Goal: Information Seeking & Learning: Learn about a topic

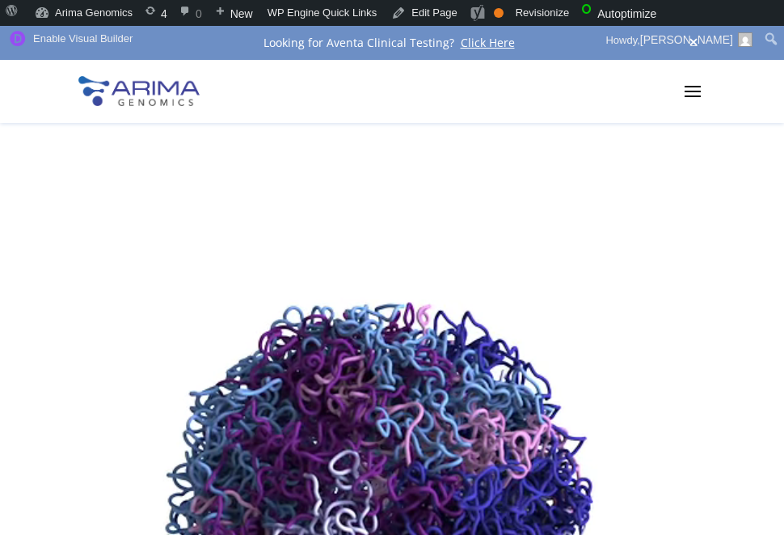
click at [0, 0] on link "Blog" at bounding box center [0, 0] width 0 height 0
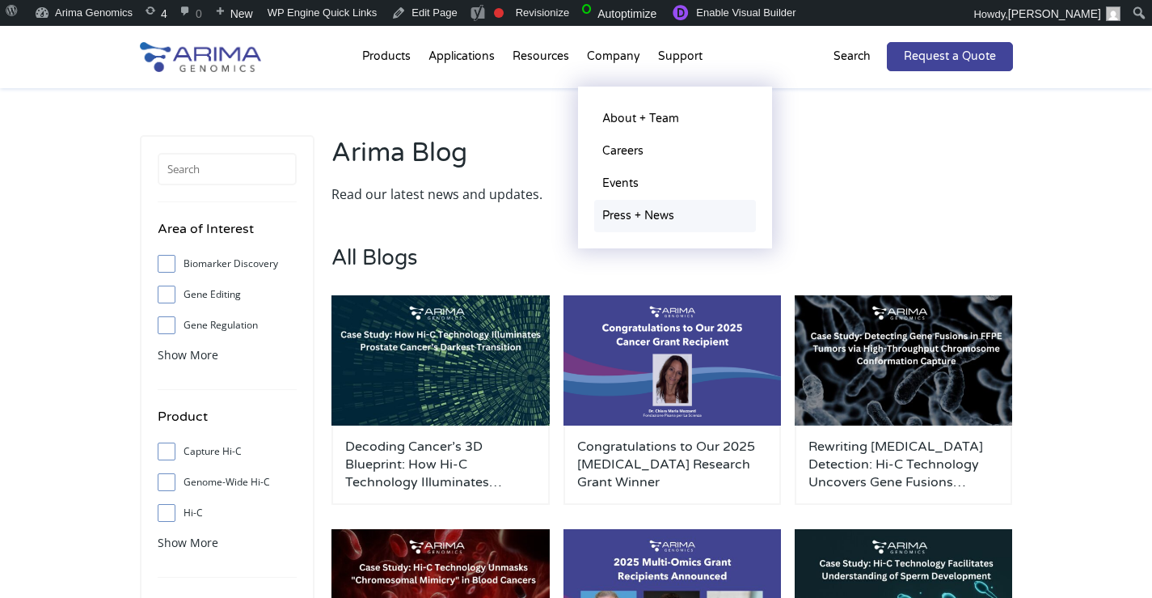
click at [622, 220] on link "Press + News" at bounding box center [675, 216] width 162 height 32
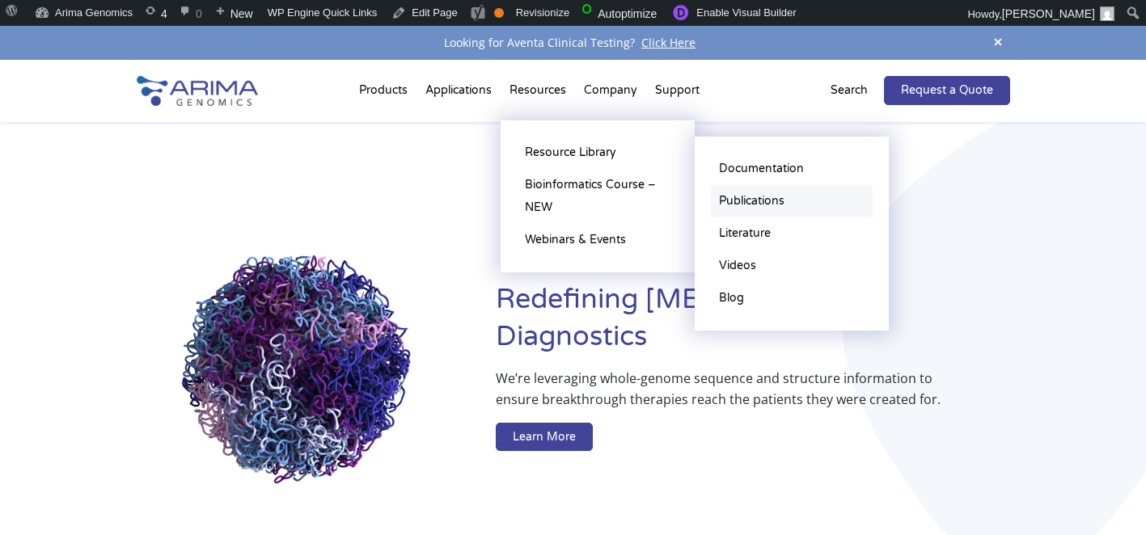
click at [757, 212] on link "Publications" at bounding box center [792, 201] width 162 height 32
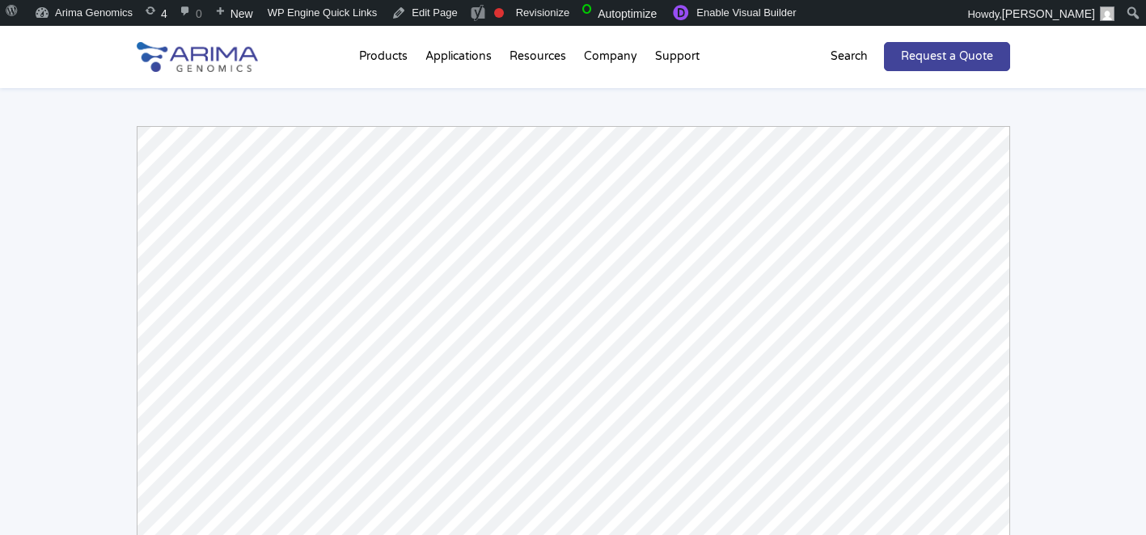
scroll to position [91, 0]
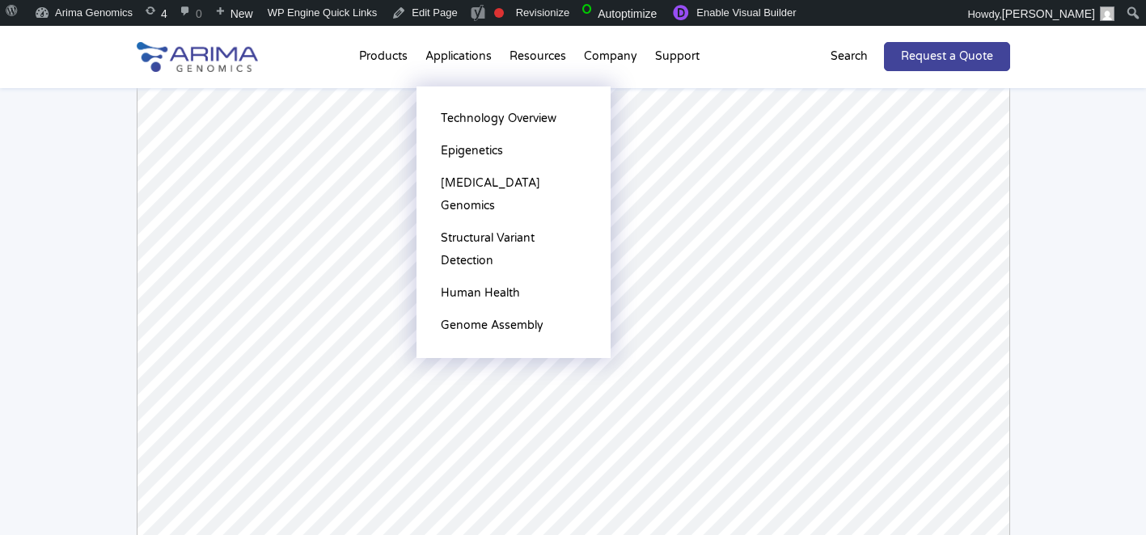
scroll to position [212, 0]
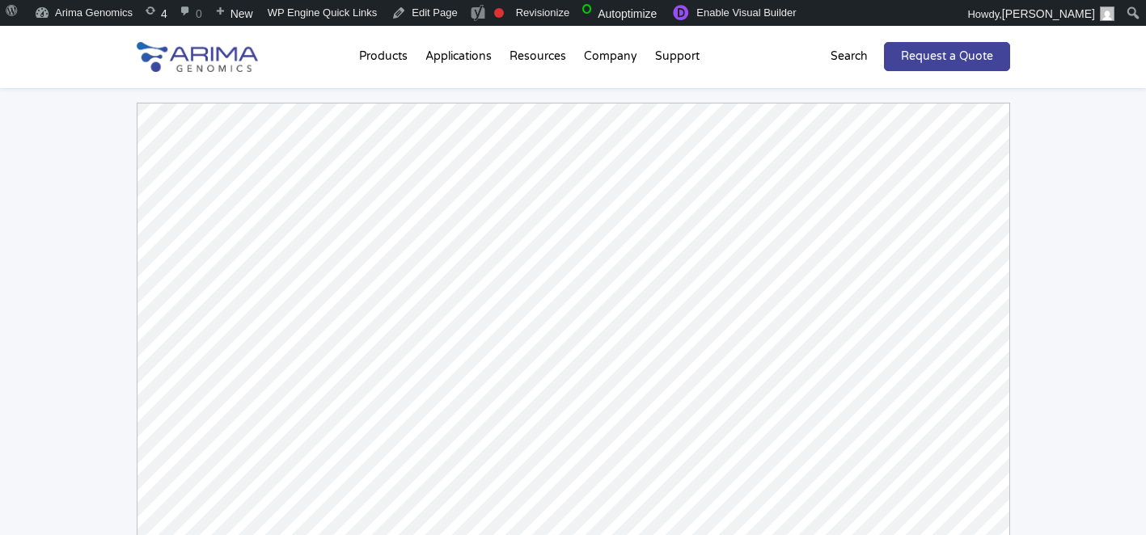
scroll to position [143, 0]
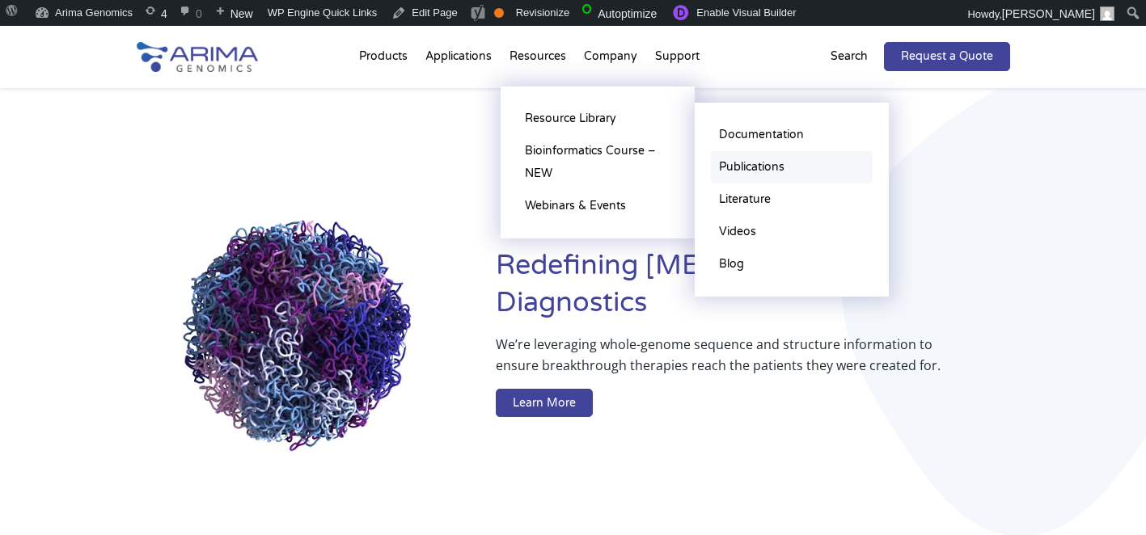
click at [741, 171] on link "Publications" at bounding box center [792, 167] width 162 height 32
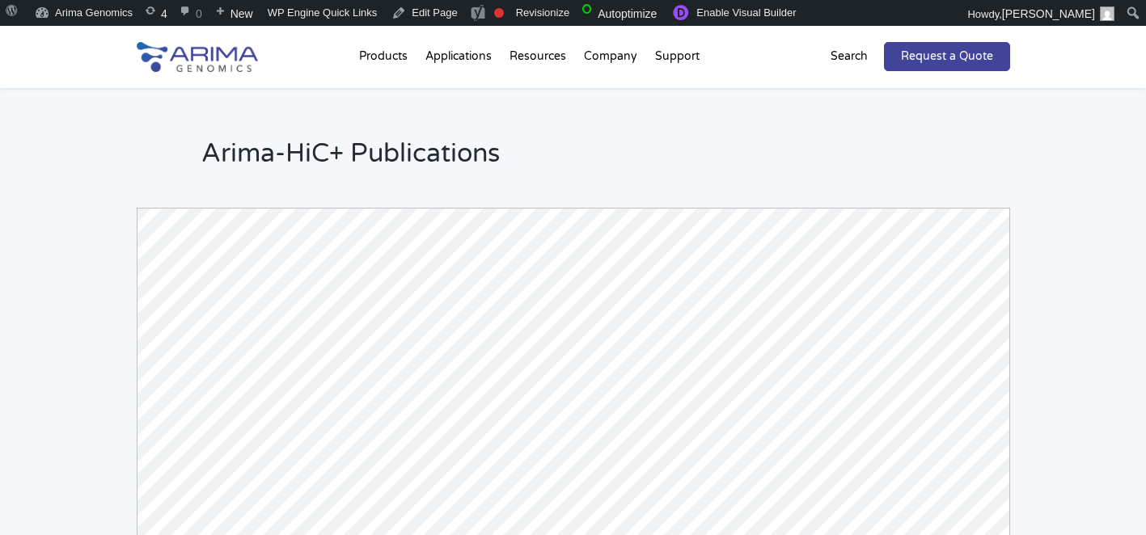
scroll to position [121, 0]
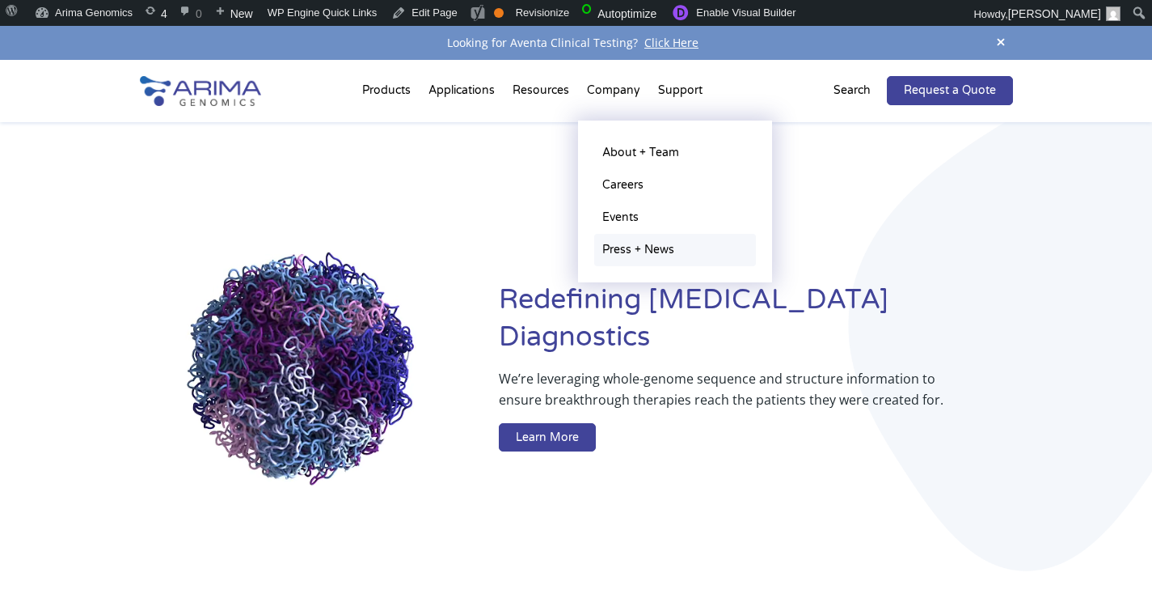
click at [640, 249] on link "Press + News" at bounding box center [675, 250] width 162 height 32
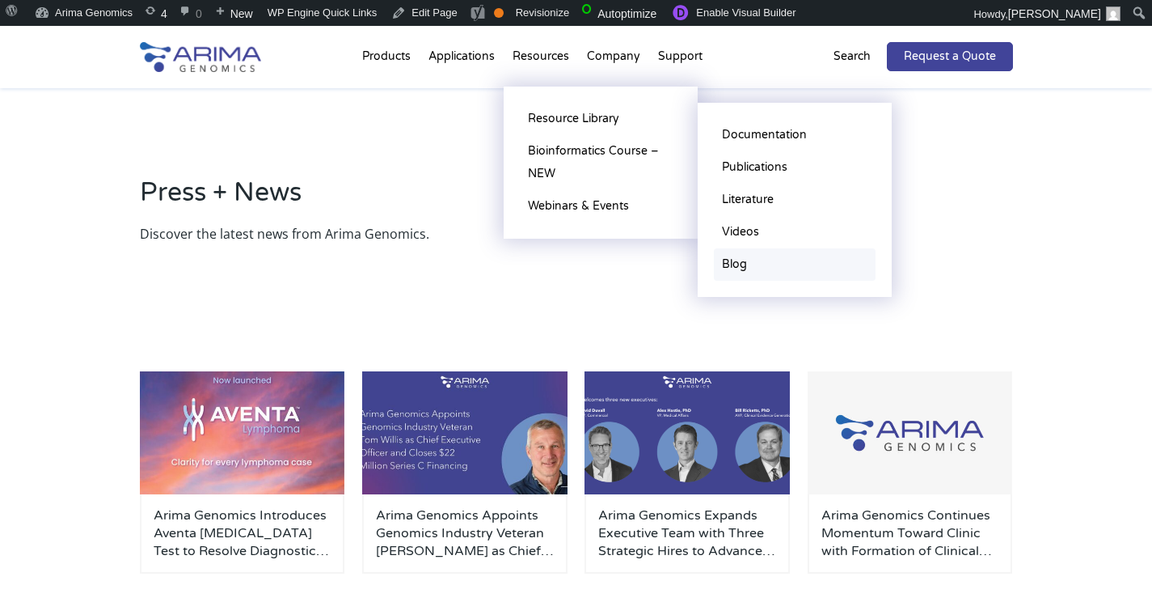
click at [749, 269] on link "Blog" at bounding box center [795, 264] width 162 height 32
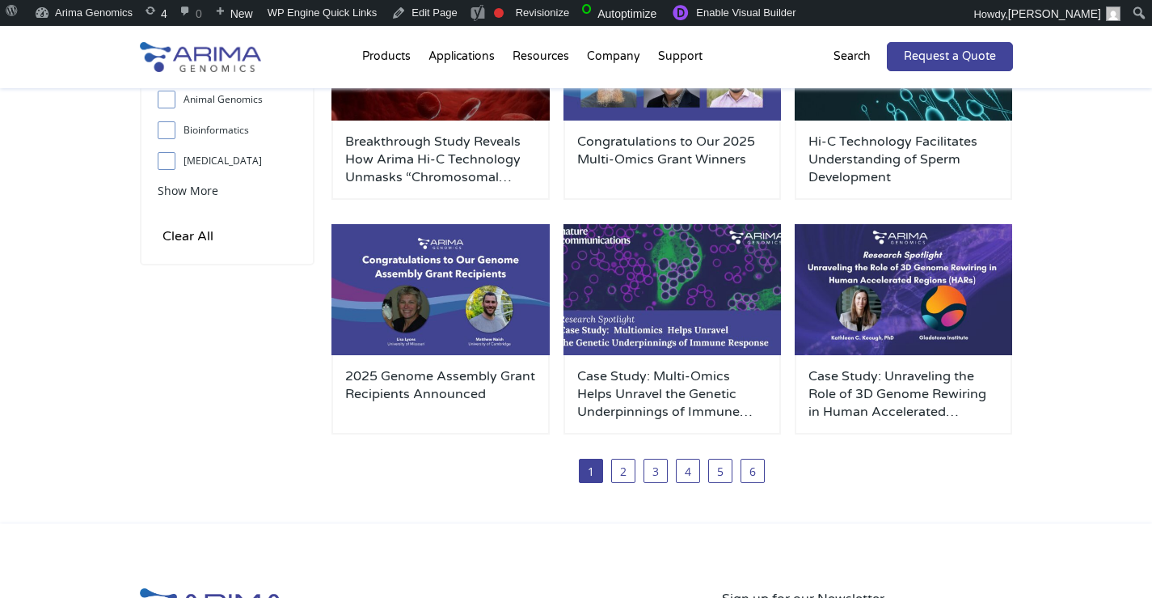
scroll to position [553, 0]
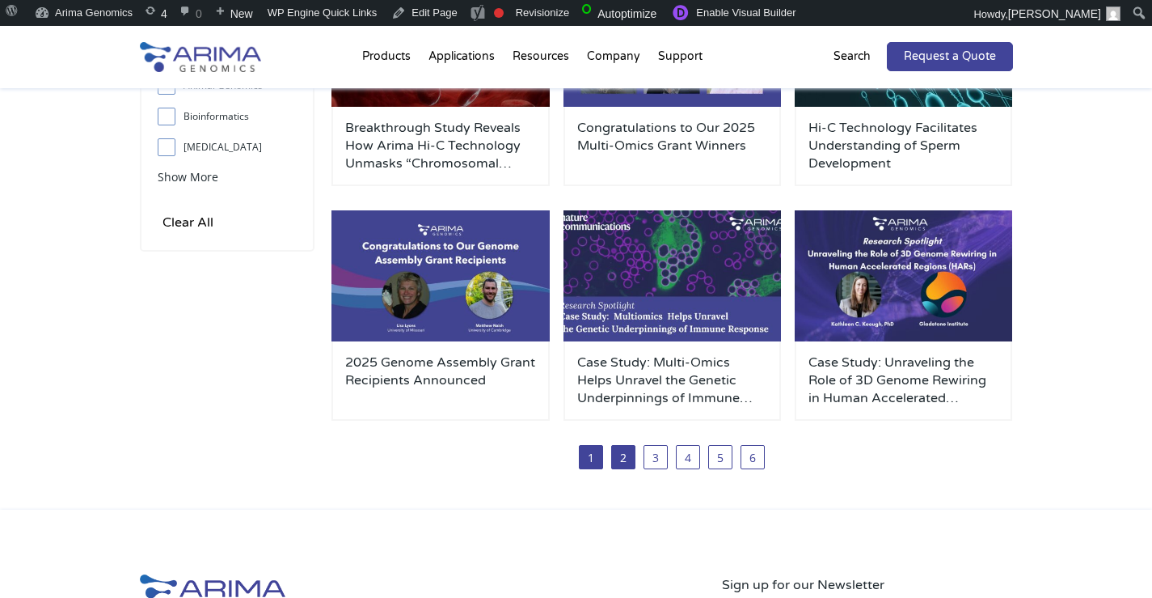
click at [623, 457] on link "2" at bounding box center [623, 457] width 24 height 24
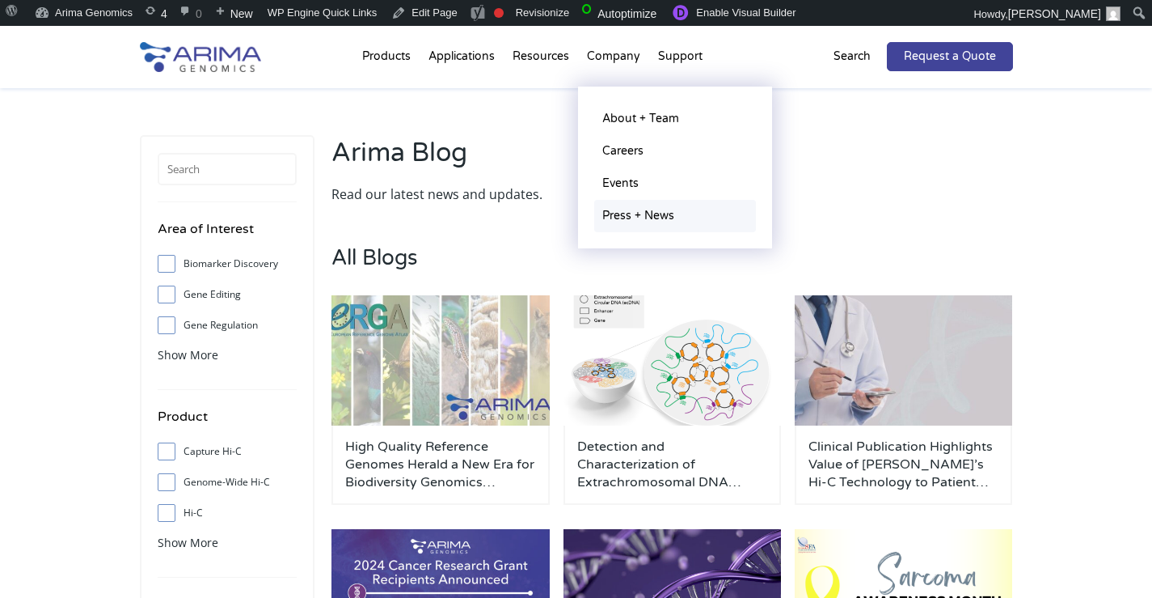
click at [611, 214] on link "Press + News" at bounding box center [675, 216] width 162 height 32
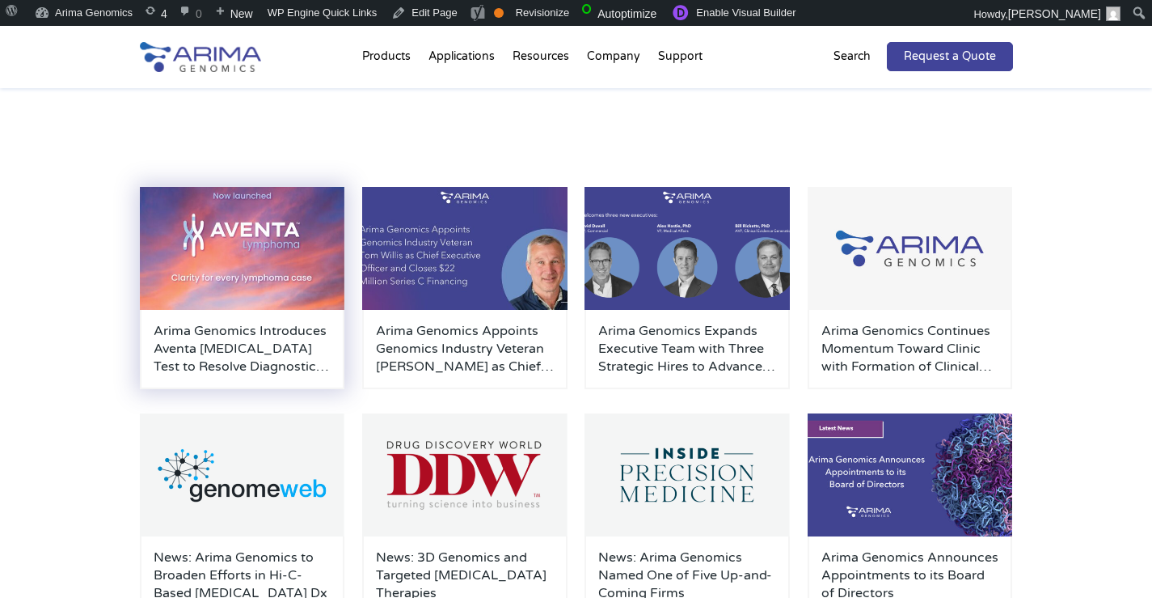
scroll to position [197, 0]
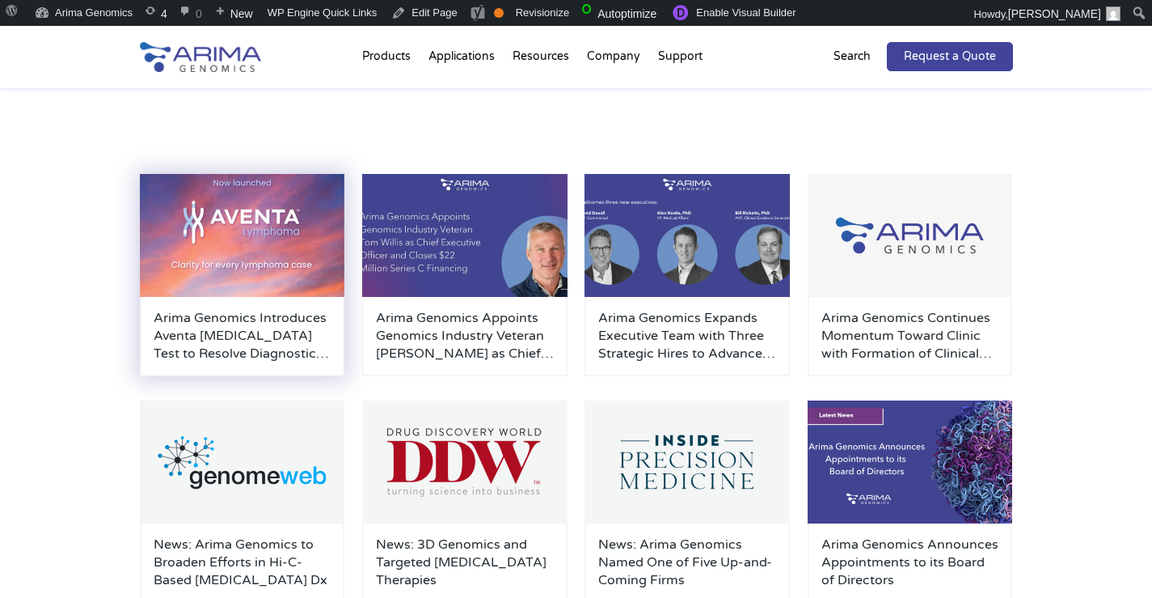
click at [308, 314] on h3 "Arima Genomics Introduces Aventa [MEDICAL_DATA] Test to Resolve Diagnostic Unce…" at bounding box center [243, 335] width 178 height 53
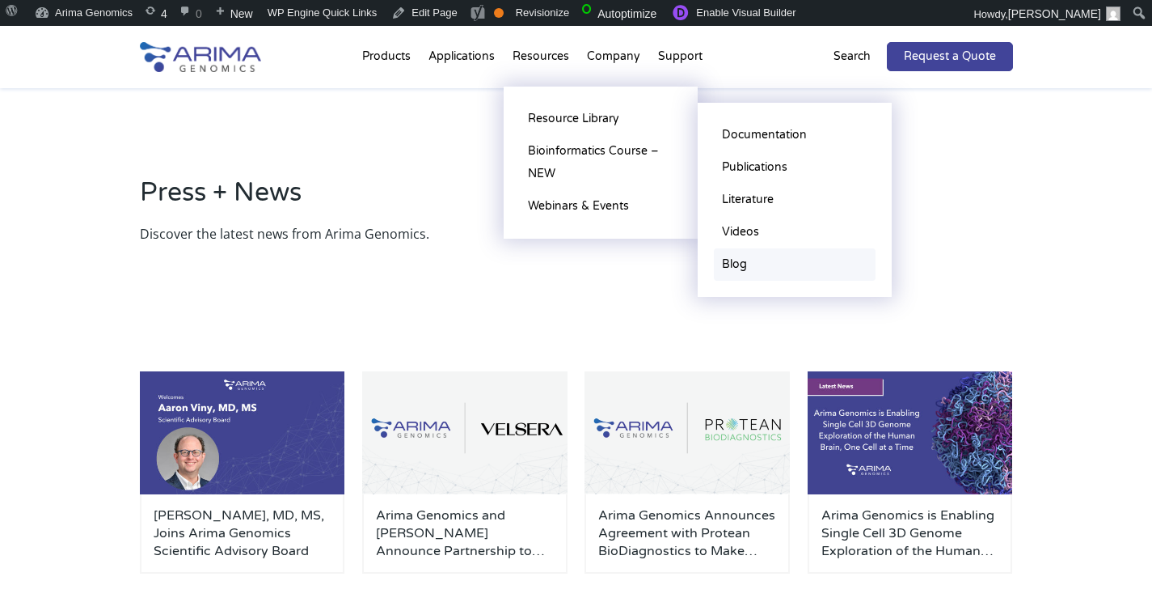
click at [737, 266] on link "Blog" at bounding box center [795, 264] width 162 height 32
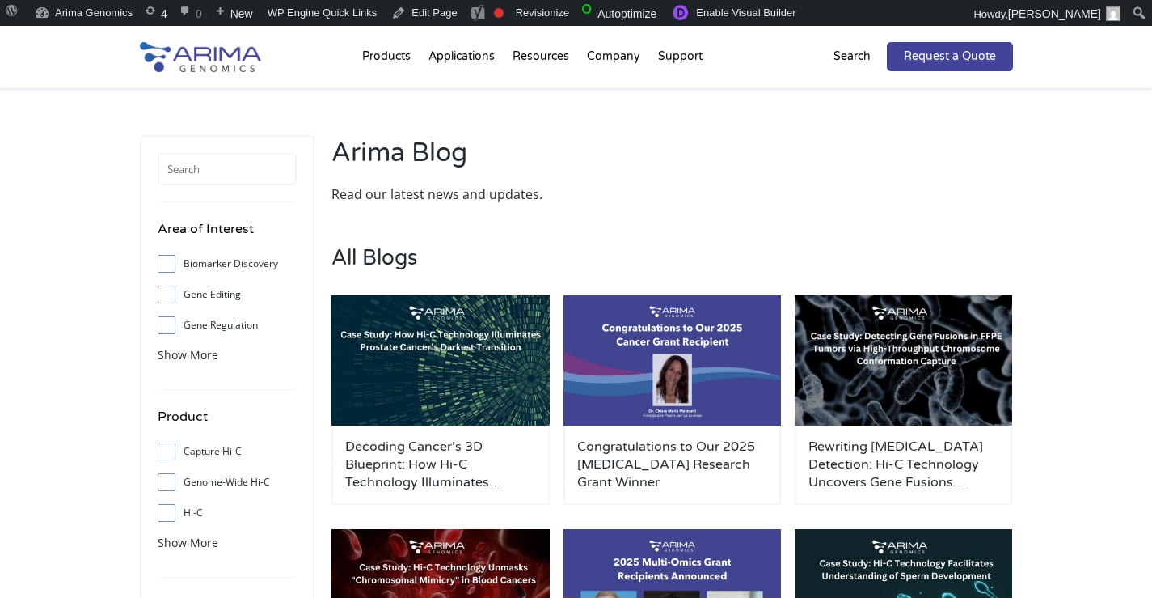
click at [242, 60] on img at bounding box center [200, 57] width 121 height 30
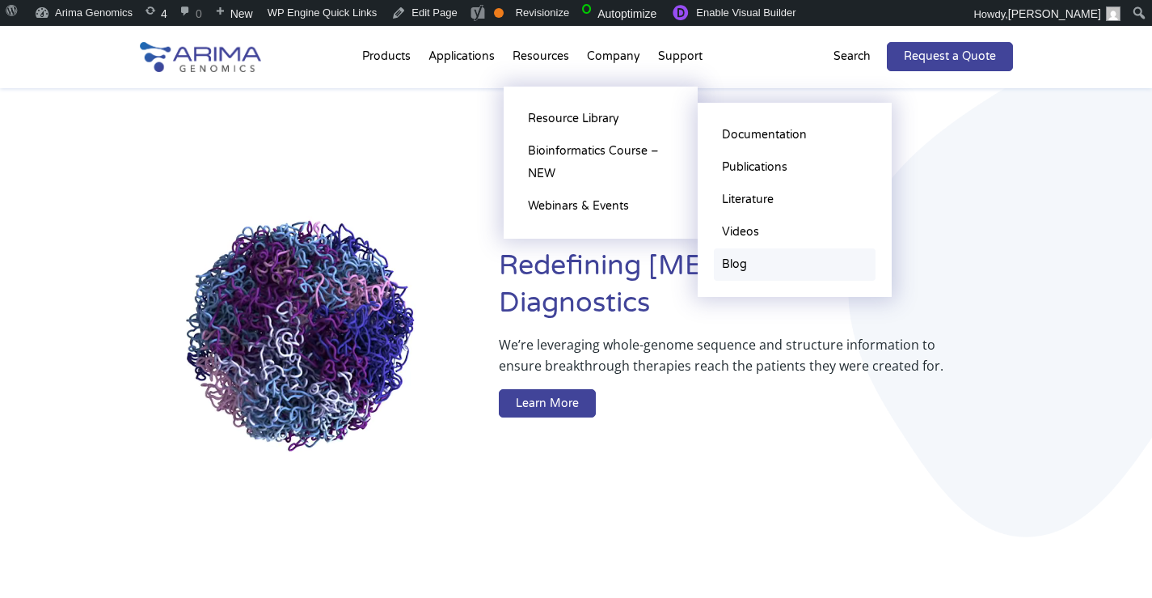
click at [740, 267] on link "Blog" at bounding box center [795, 264] width 162 height 32
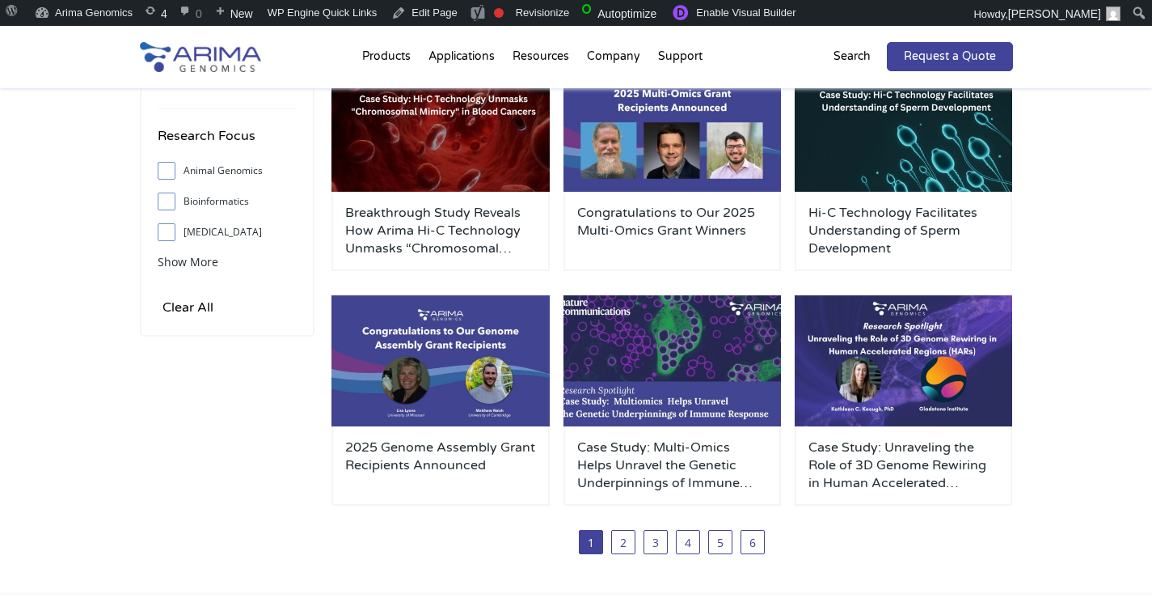
scroll to position [467, 0]
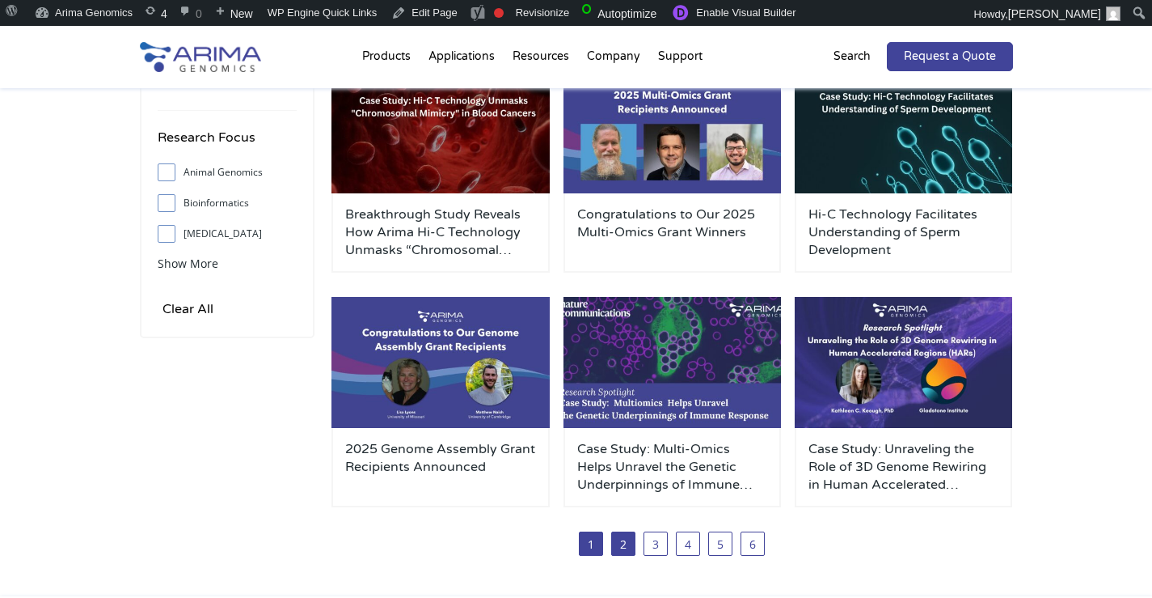
click at [620, 543] on link "2" at bounding box center [623, 543] width 24 height 24
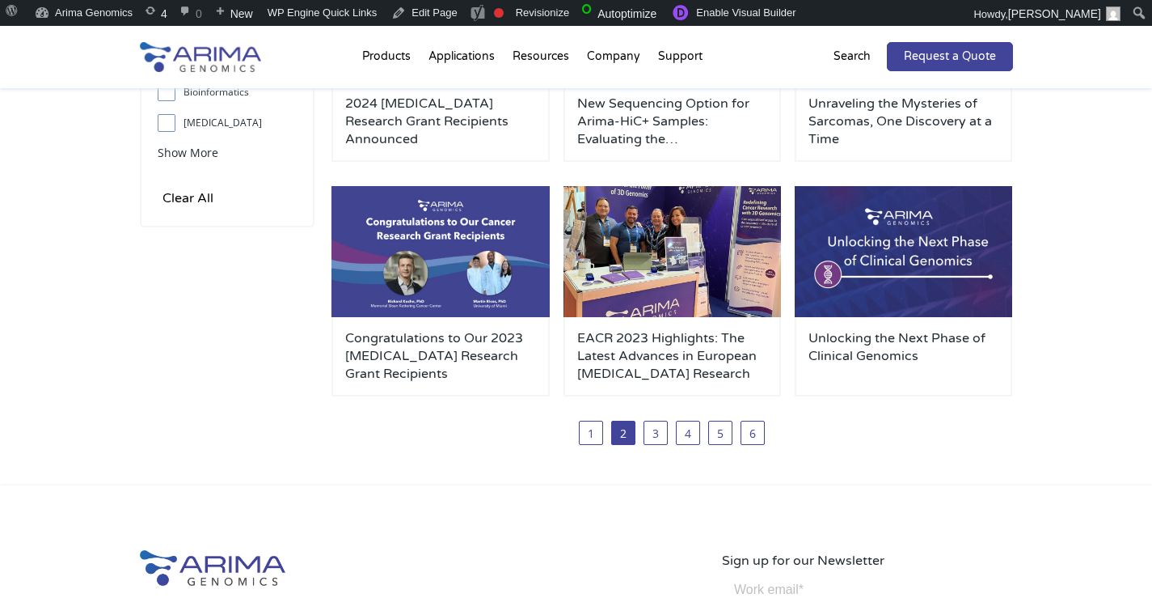
scroll to position [588, 0]
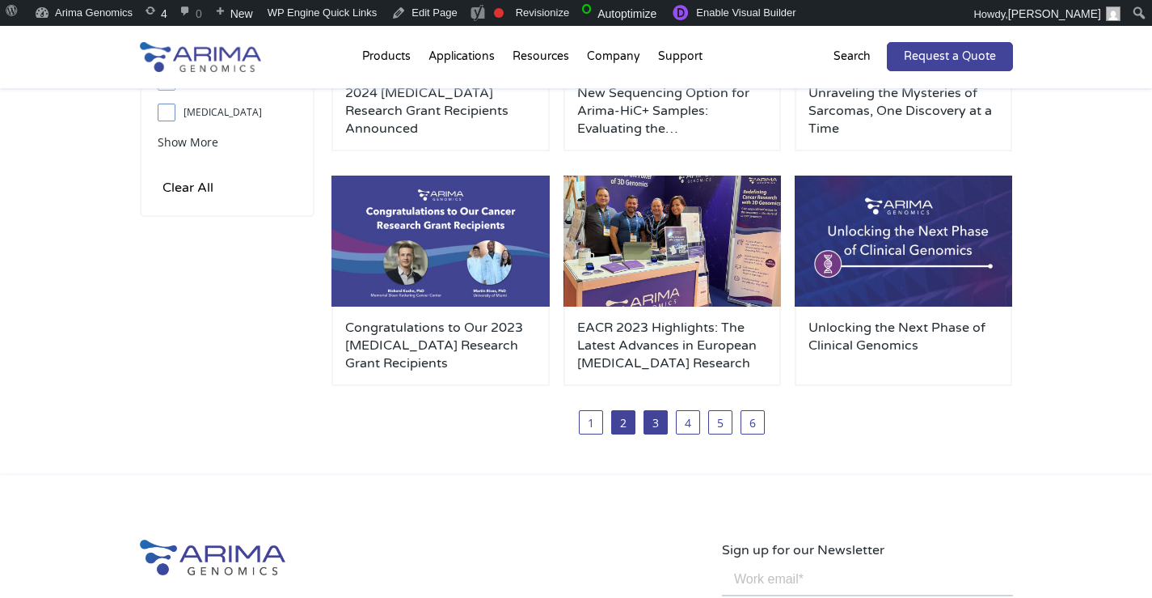
click at [651, 428] on link "3" at bounding box center [656, 422] width 24 height 24
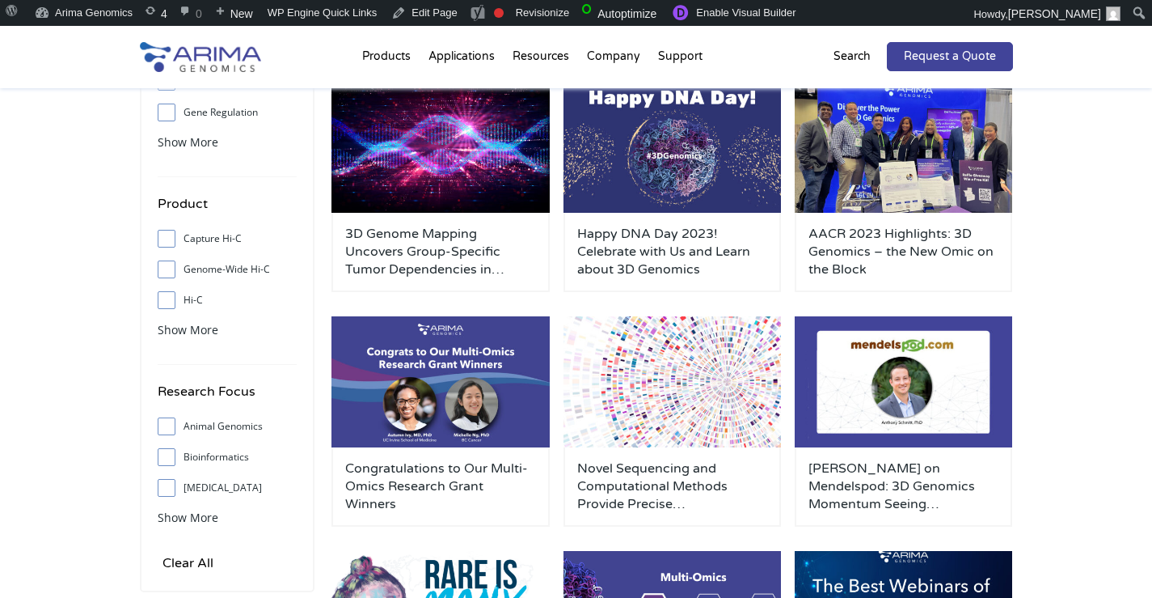
scroll to position [223, 0]
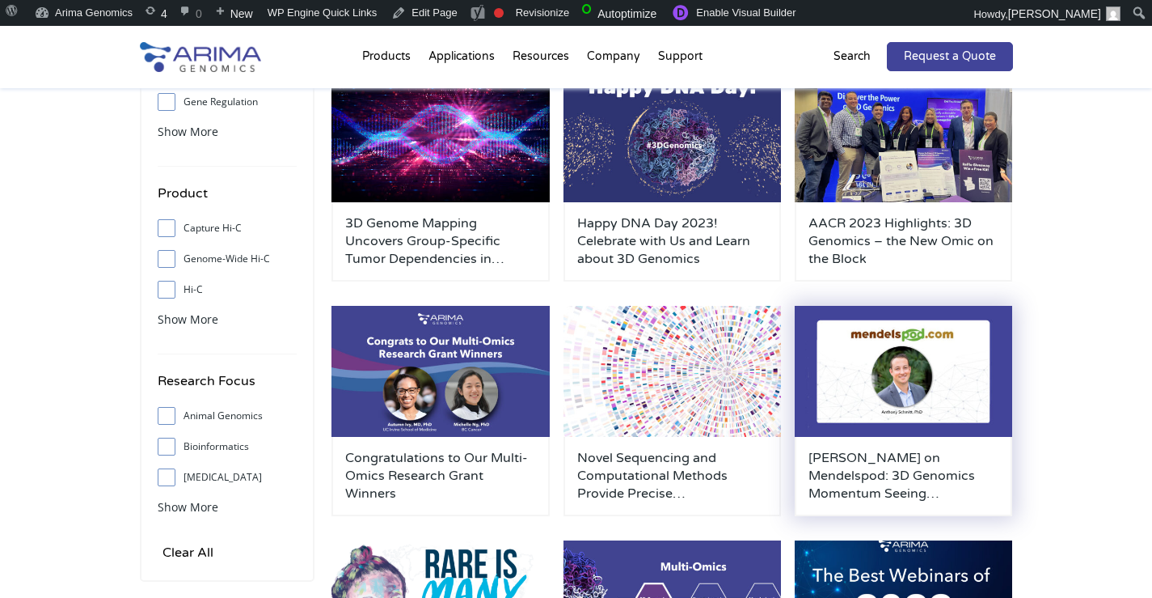
click at [873, 480] on h3 "[PERSON_NAME] on Mendelspod: 3D Genomics Momentum Seeing Translational Success" at bounding box center [904, 475] width 191 height 53
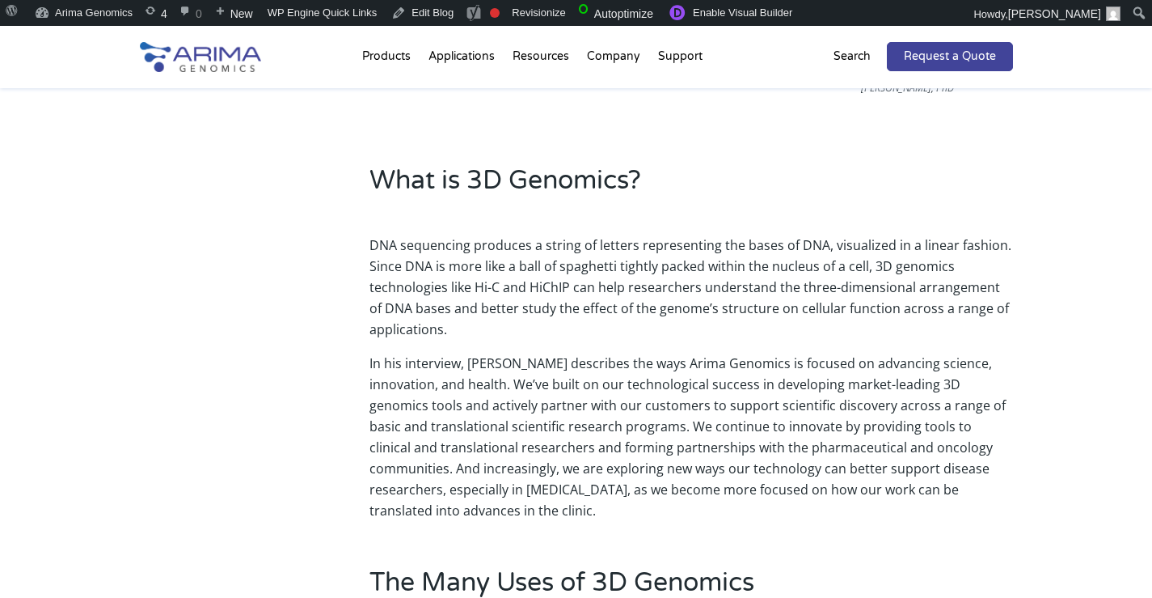
scroll to position [412, 0]
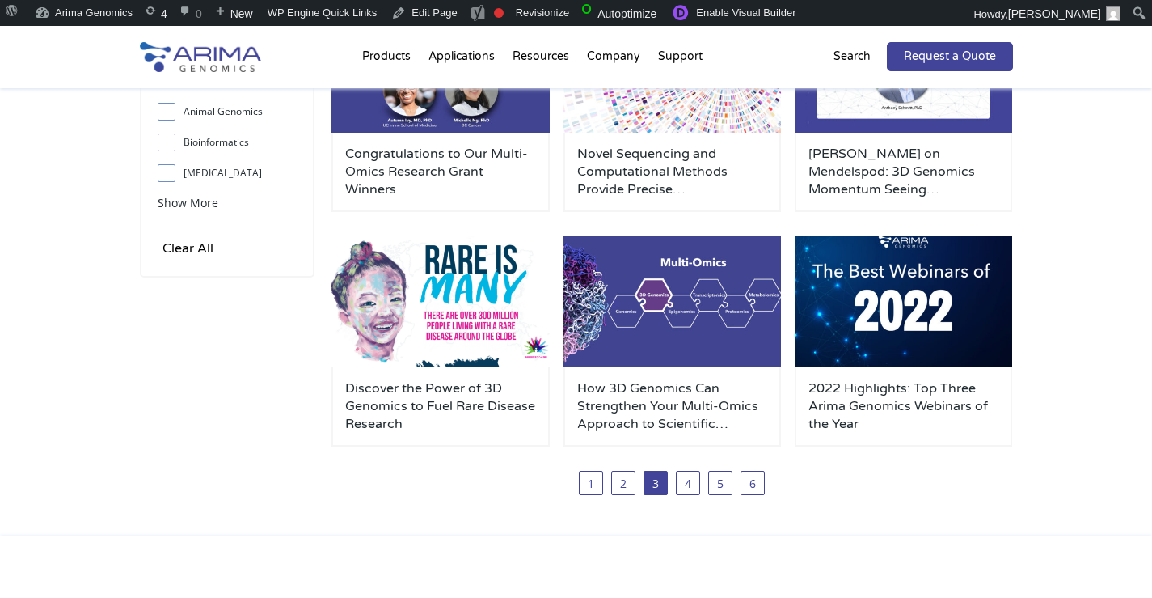
scroll to position [543, 0]
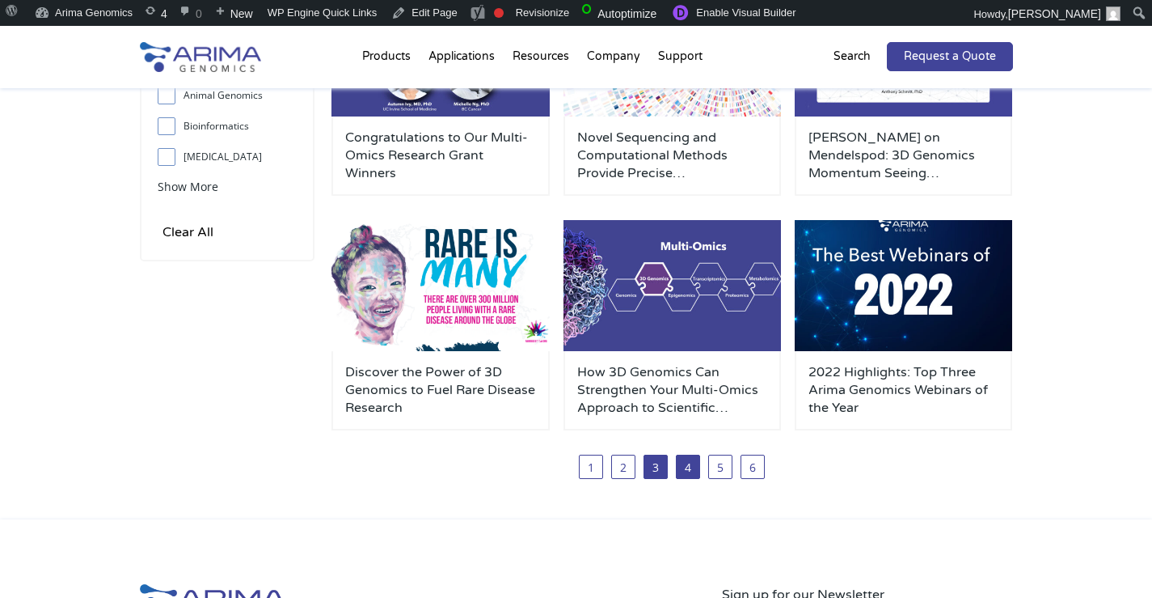
click at [684, 471] on link "4" at bounding box center [688, 466] width 24 height 24
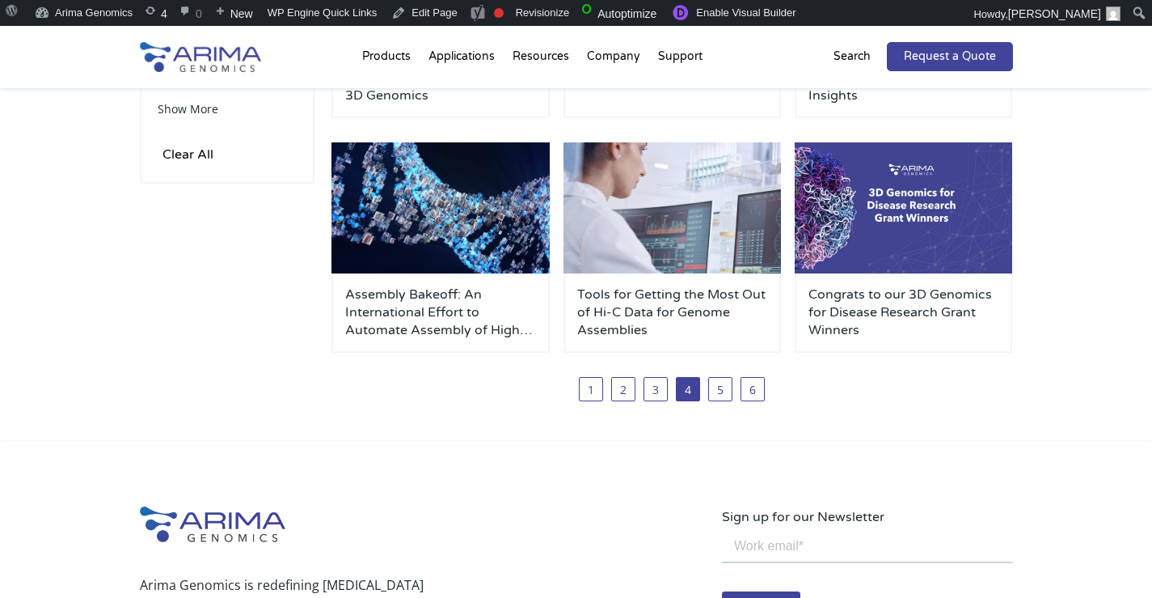
scroll to position [628, 0]
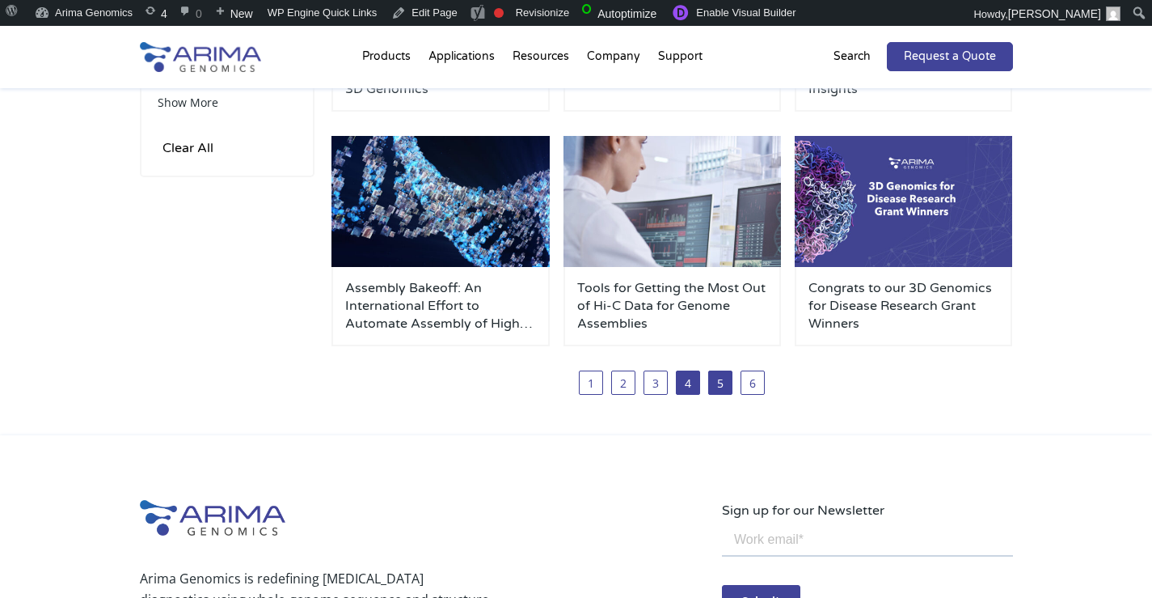
click at [722, 388] on link "5" at bounding box center [720, 382] width 24 height 24
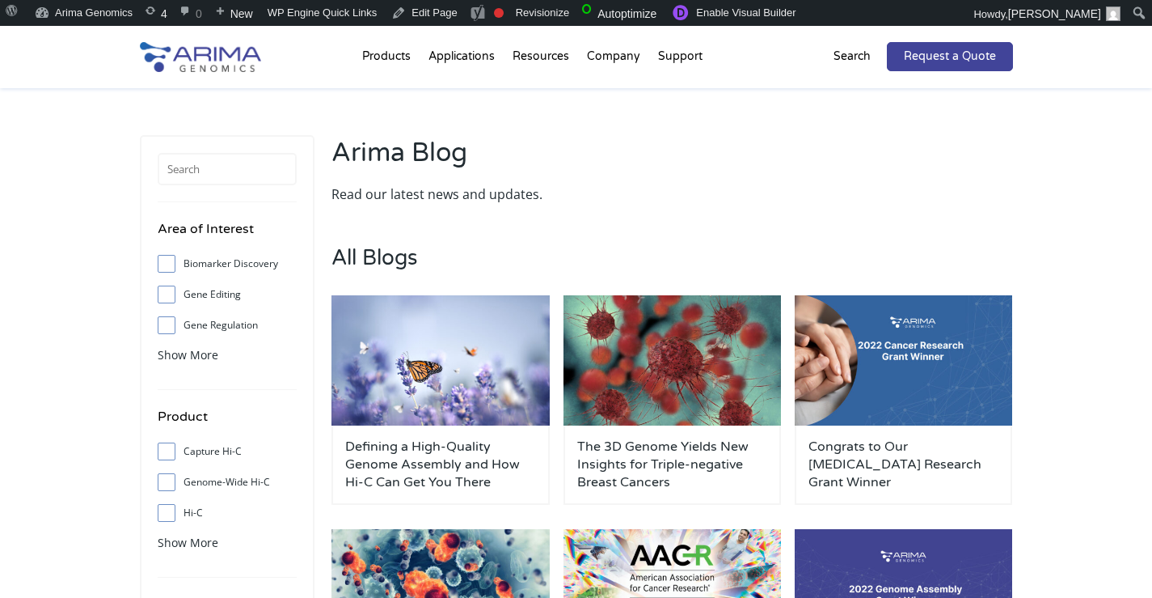
click at [209, 49] on img at bounding box center [200, 57] width 121 height 30
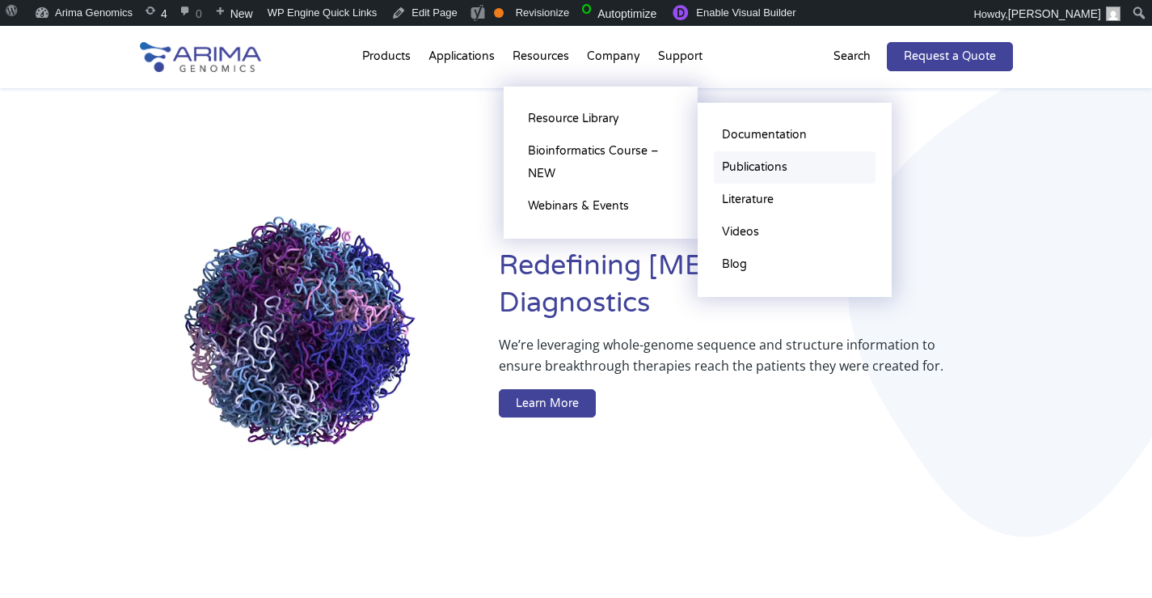
click at [749, 177] on link "Publications" at bounding box center [795, 167] width 162 height 32
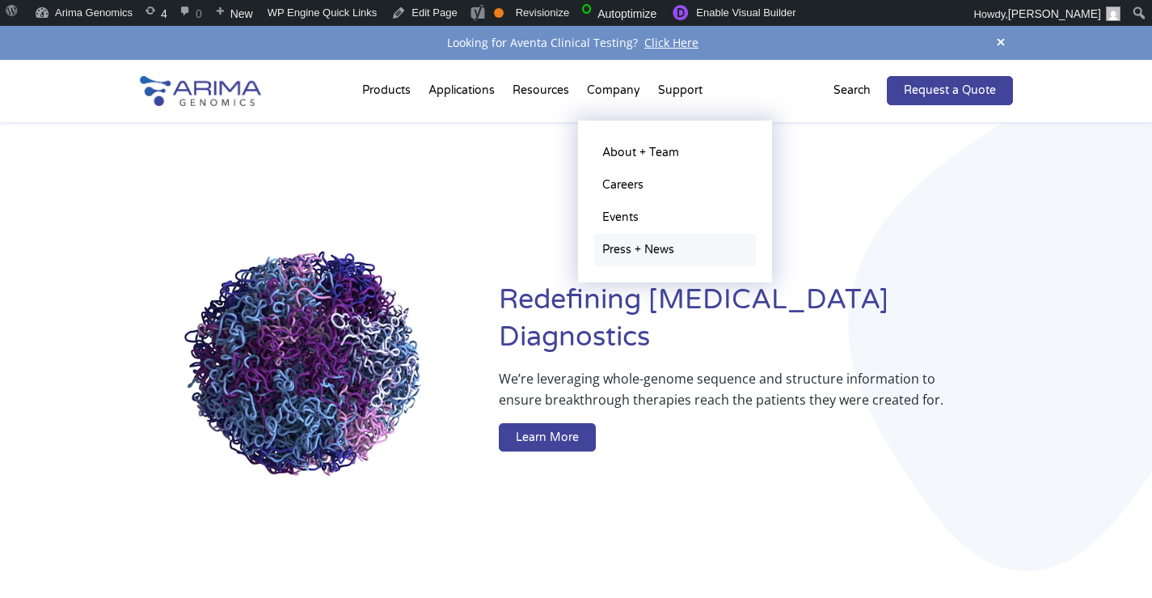
click at [626, 257] on link "Press + News" at bounding box center [675, 250] width 162 height 32
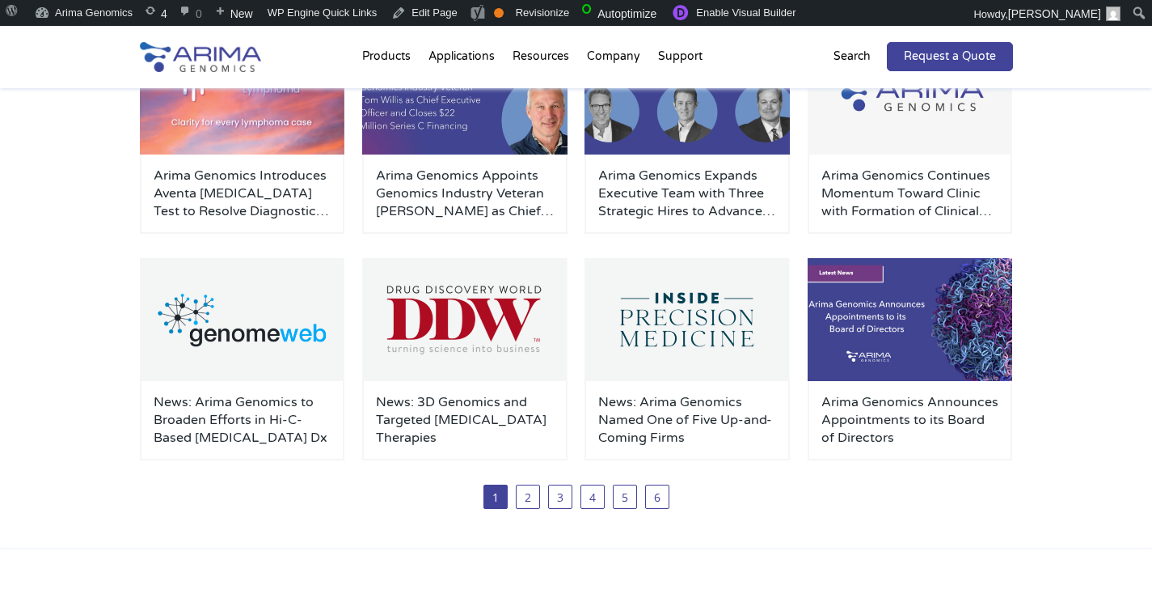
scroll to position [341, 0]
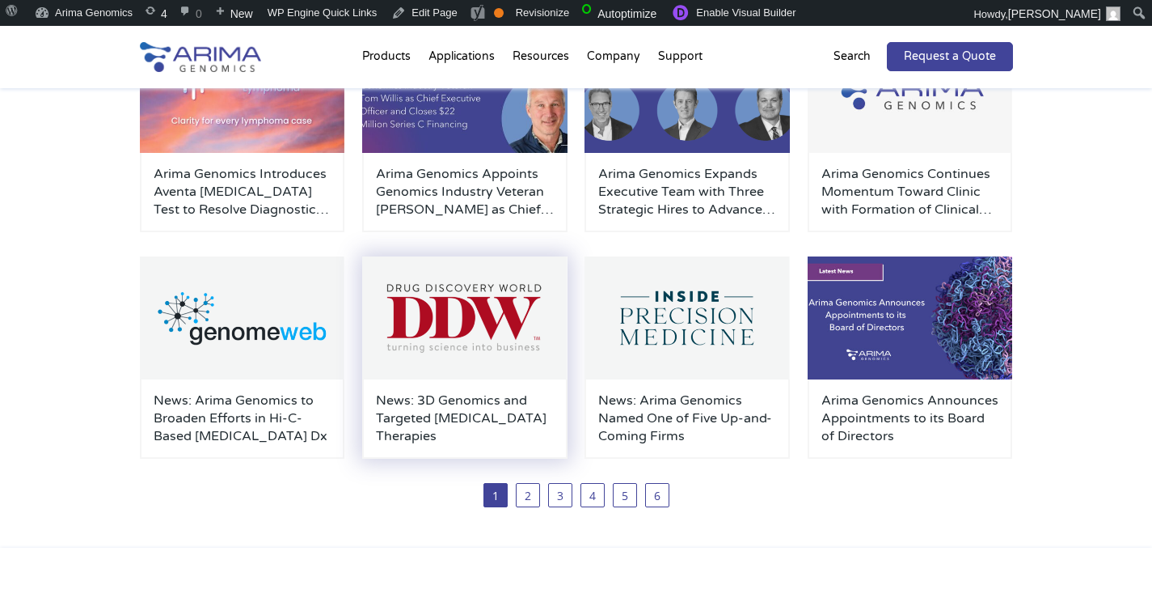
click at [520, 353] on img at bounding box center [464, 317] width 205 height 123
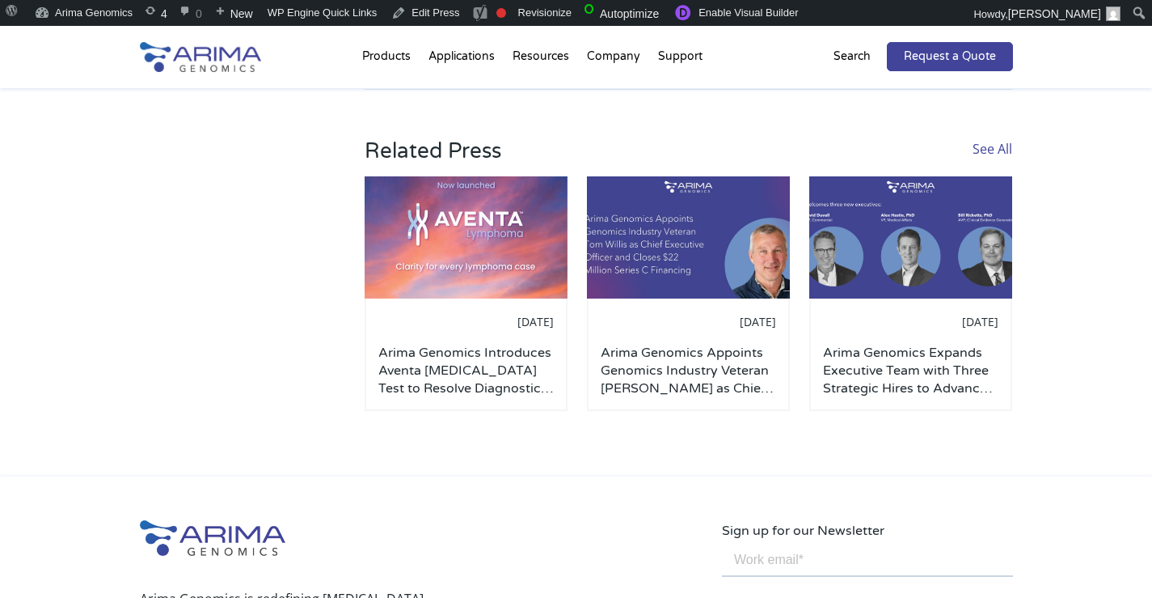
scroll to position [907, 0]
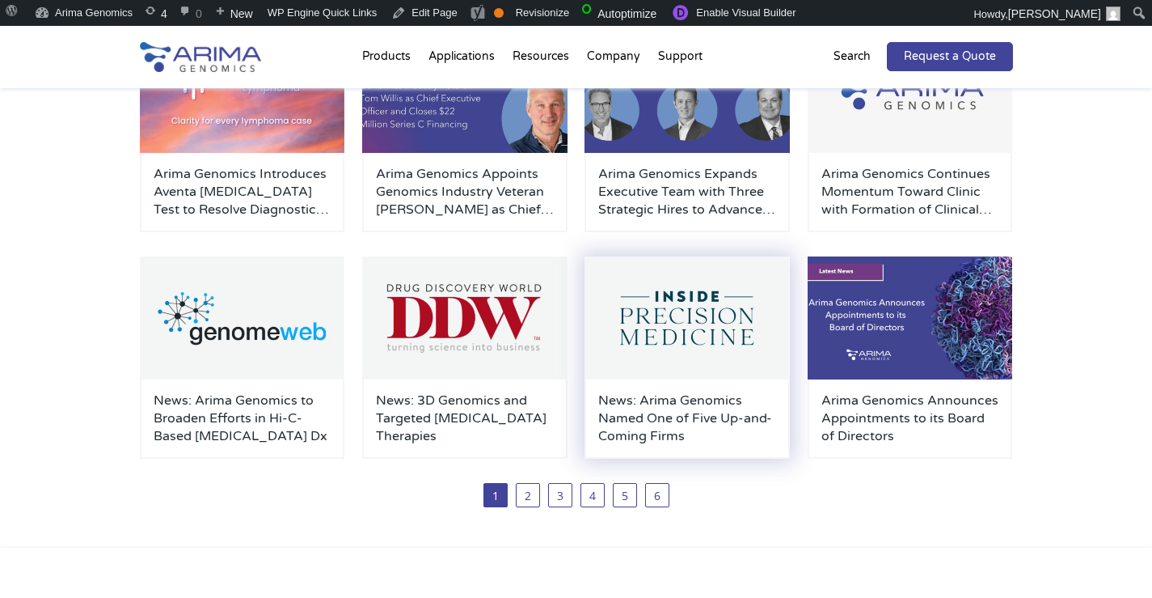
click at [661, 368] on img at bounding box center [687, 317] width 205 height 123
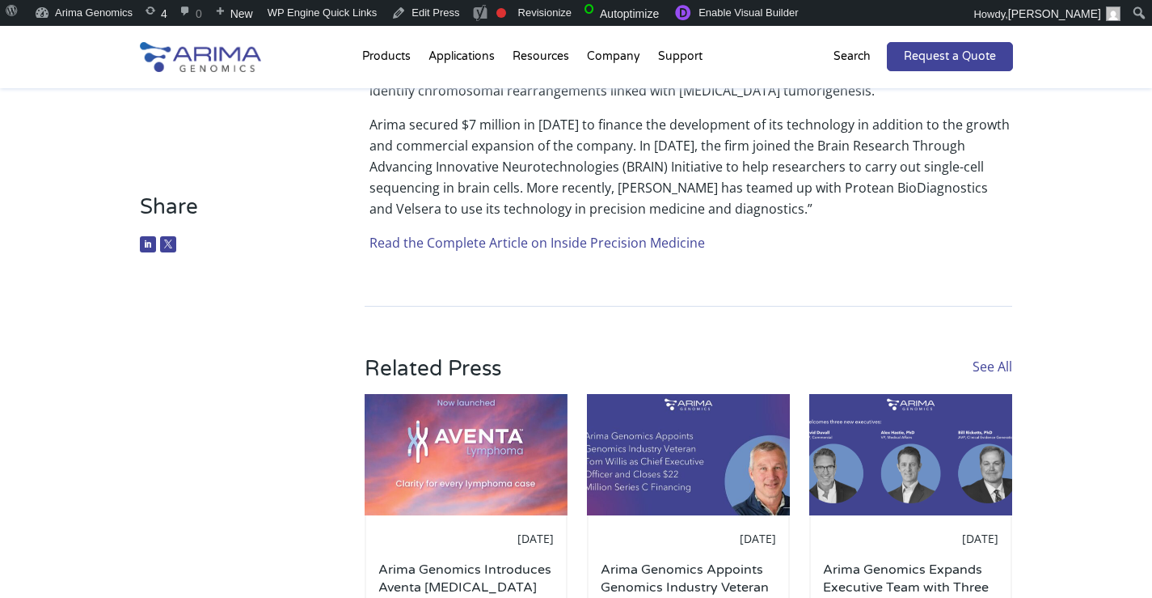
scroll to position [618, 0]
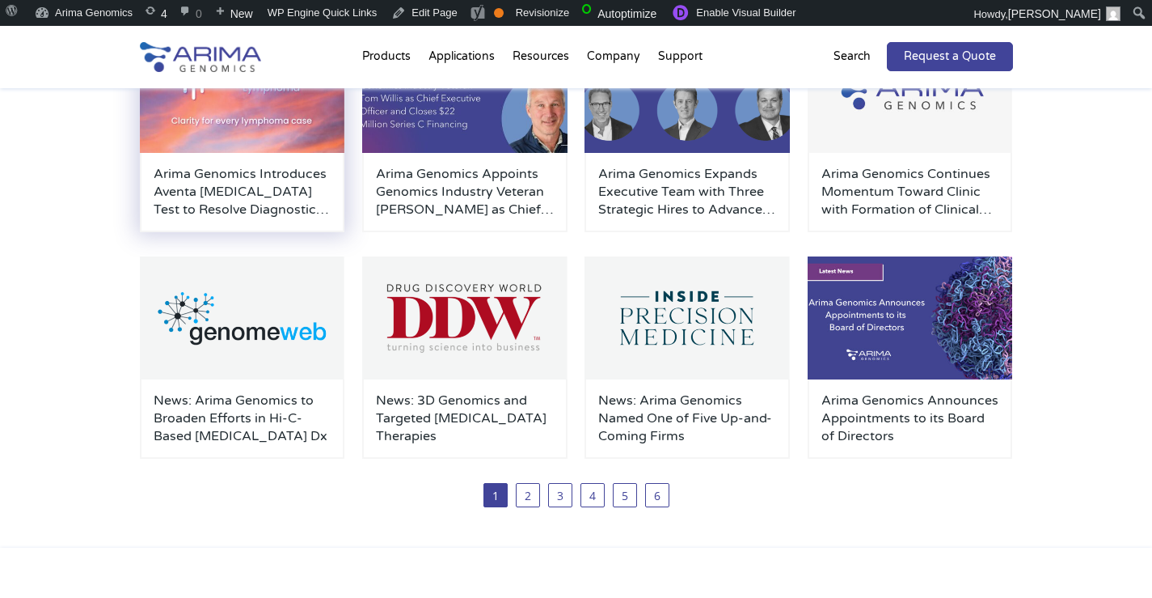
click at [295, 114] on img at bounding box center [242, 91] width 205 height 123
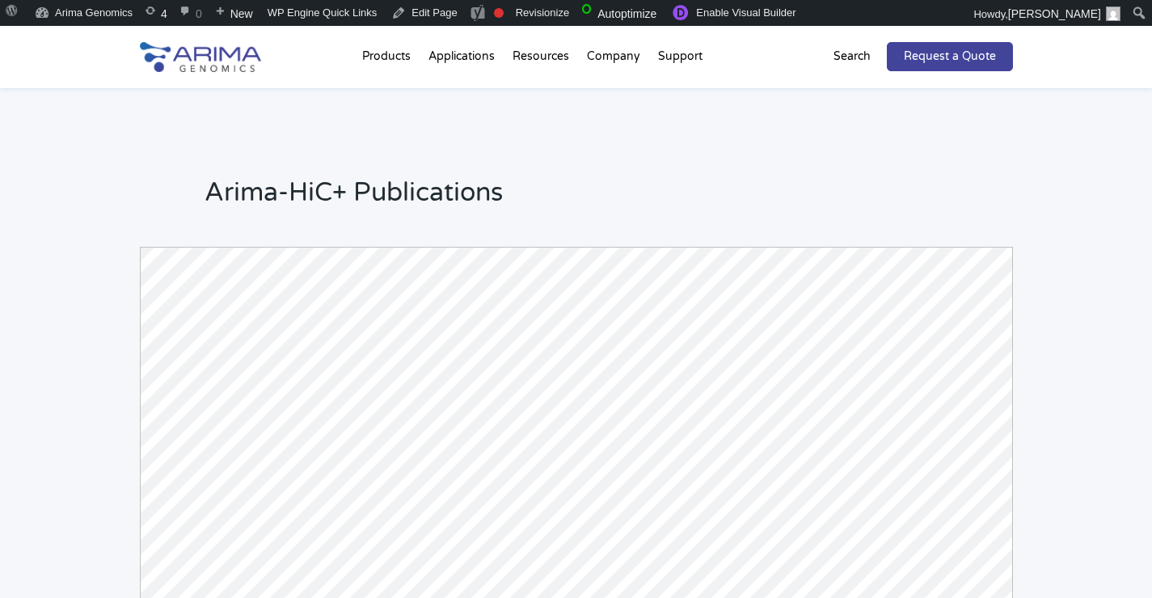
scroll to position [218, 0]
click at [1140, 363] on div "Arima-HiC+ Publications Powered by Bioz © 2025 See more details on Bioz" at bounding box center [576, 287] width 1152 height 834
click at [1050, 344] on div "Arima-HiC+ Publications Powered by Bioz © 2025 See more details on Bioz" at bounding box center [576, 287] width 1152 height 834
